Goal: Navigation & Orientation: Find specific page/section

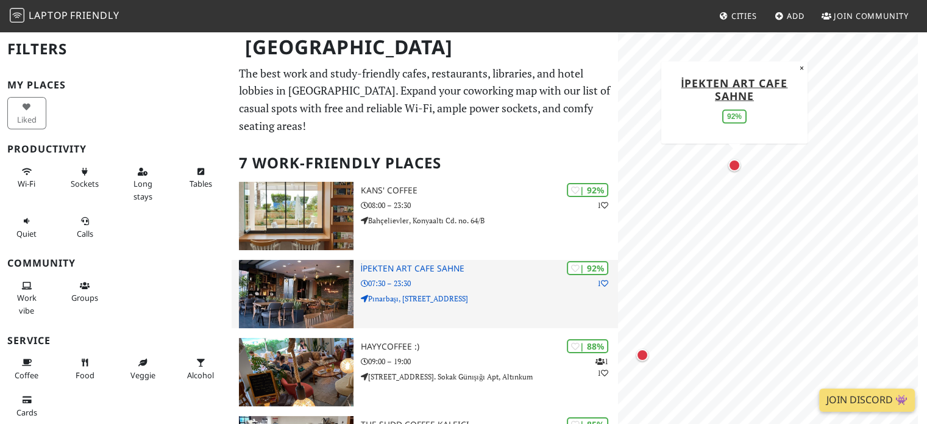
click at [297, 261] on img at bounding box center [296, 294] width 114 height 68
